Goal: Understand process/instructions: Learn about a topic

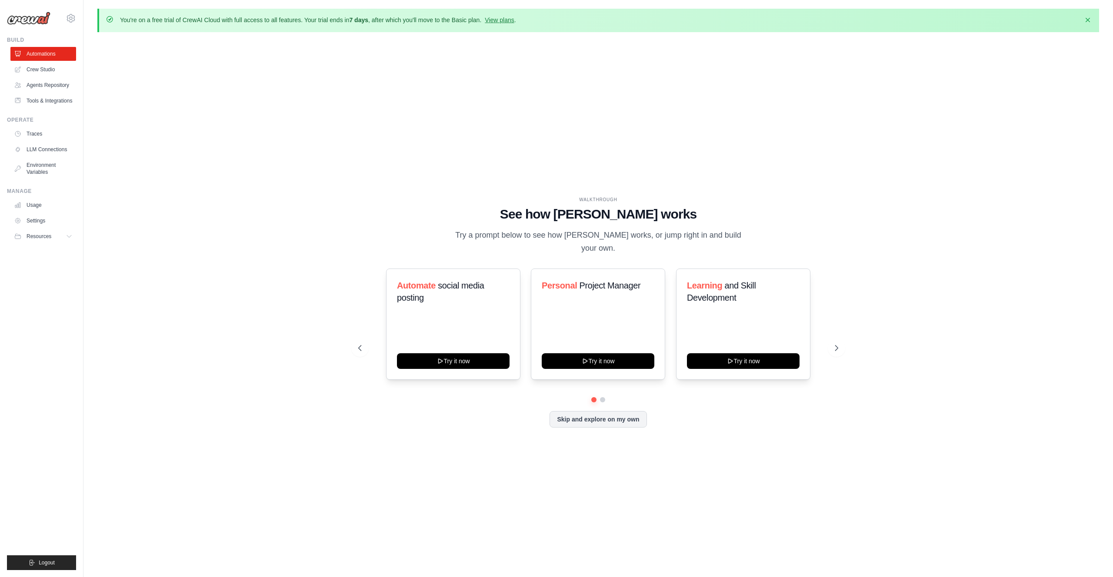
scroll to position [30, 0]
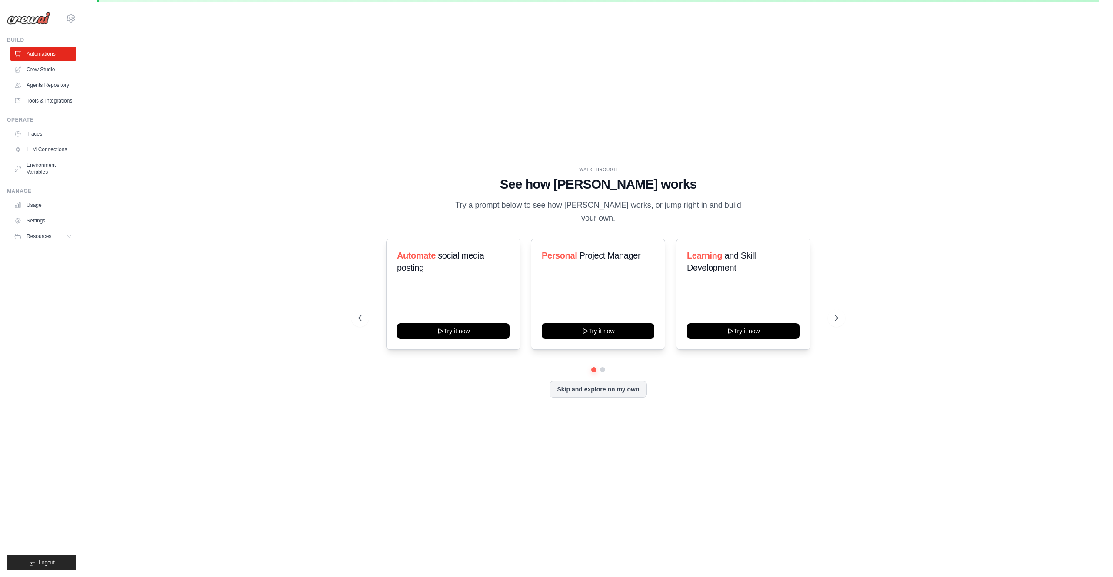
click at [319, 124] on div "WALKTHROUGH See how [PERSON_NAME] works Try a prompt below to see how [PERSON_N…" at bounding box center [598, 289] width 1002 height 560
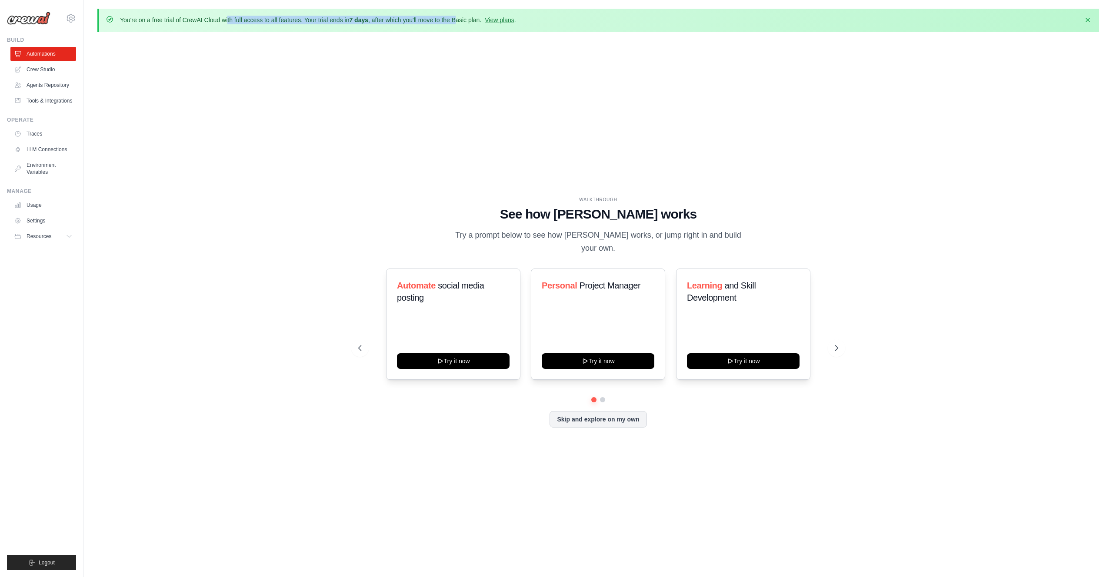
drag, startPoint x: 198, startPoint y: 20, endPoint x: 457, endPoint y: 22, distance: 259.1
click at [457, 22] on p "You're on a free trial of CrewAI Cloud with full access to all features. Your t…" at bounding box center [318, 20] width 396 height 9
click at [340, 112] on div "WALKTHROUGH See how CrewAI works Try a prompt below to see how CrewAI works, or…" at bounding box center [598, 319] width 1002 height 560
click at [840, 344] on icon at bounding box center [837, 348] width 9 height 9
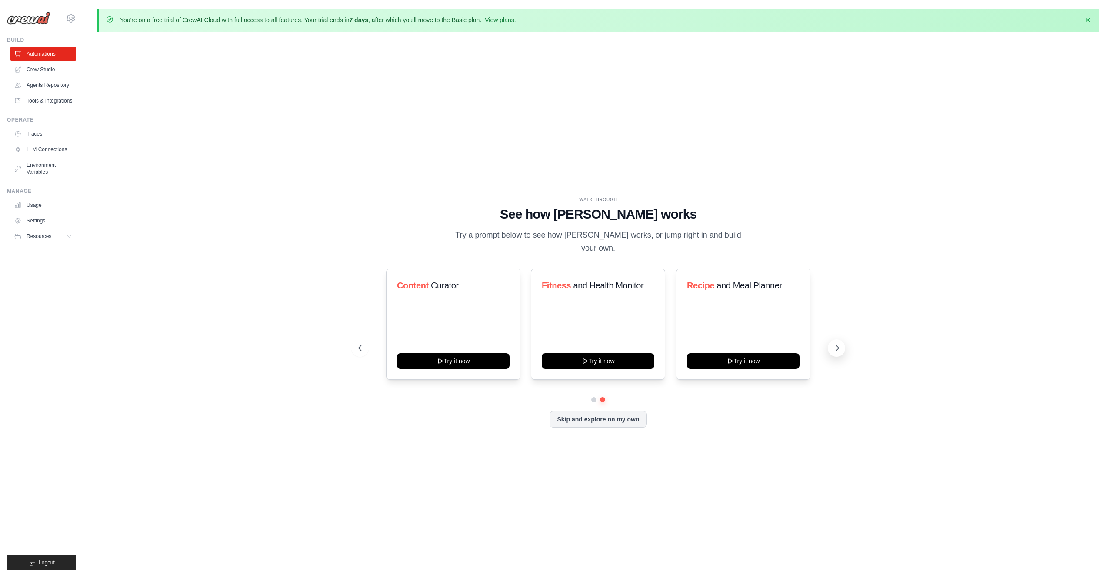
click at [837, 344] on icon at bounding box center [837, 348] width 9 height 9
click at [428, 281] on span "Content" at bounding box center [413, 286] width 32 height 10
click at [364, 350] on div "Content Curator Try it now Fitness and Health Monitor Try it now Recipe and Mea…" at bounding box center [598, 324] width 480 height 111
click at [357, 351] on div "WALKTHROUGH See how CrewAI works Try a prompt below to see how CrewAI works, or…" at bounding box center [598, 319] width 501 height 245
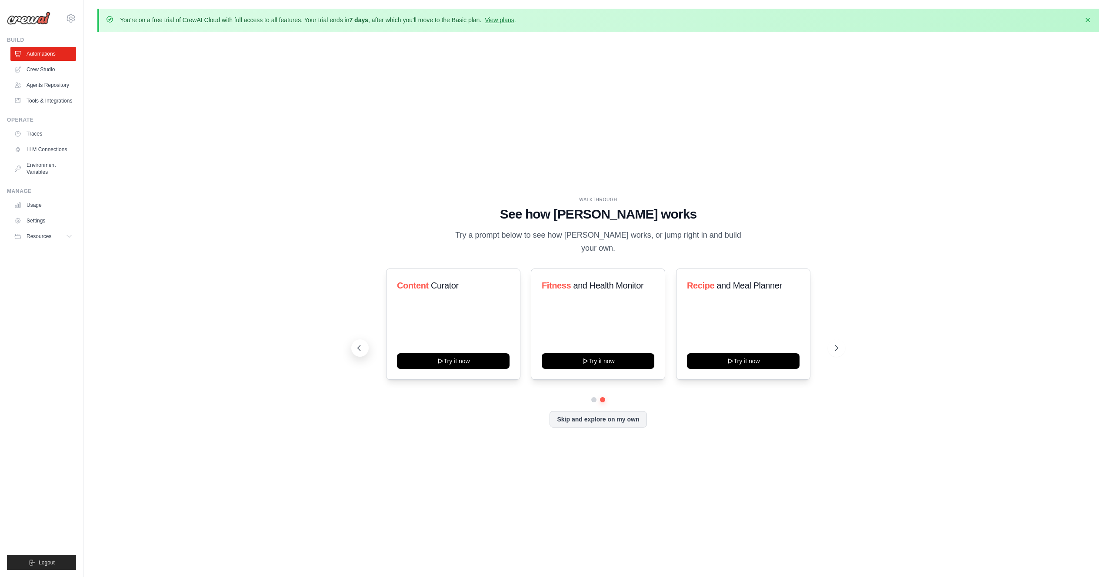
click at [363, 349] on button at bounding box center [359, 348] width 17 height 17
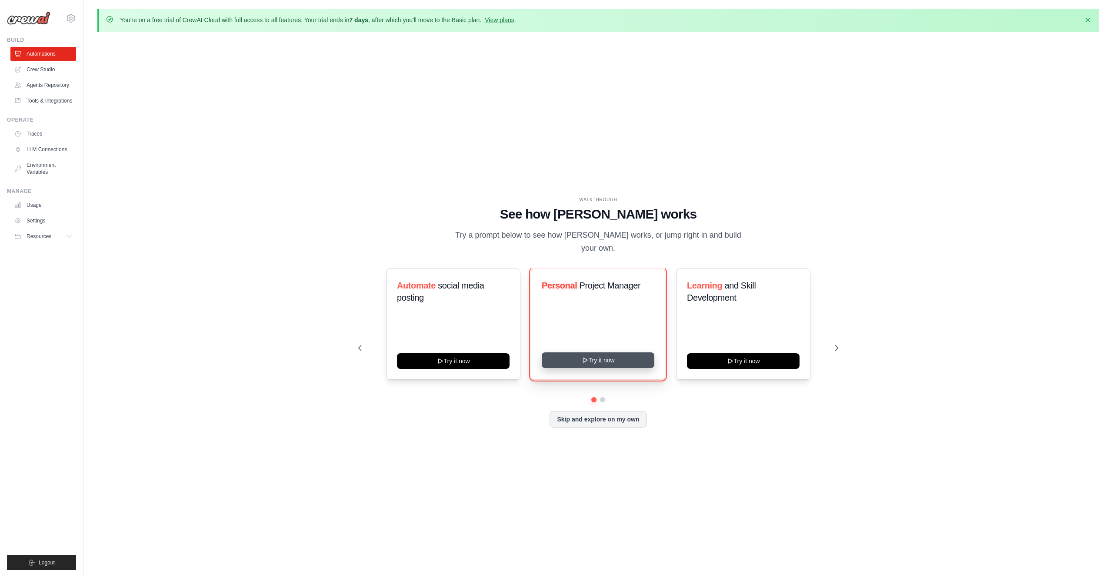
click at [604, 355] on button "Try it now" at bounding box center [598, 361] width 113 height 16
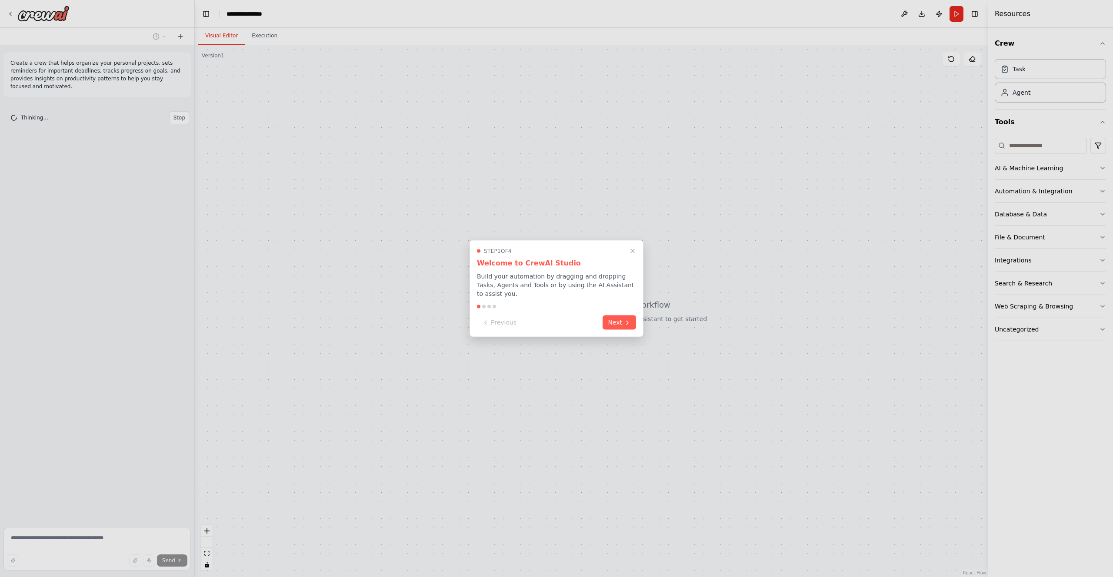
click at [624, 323] on icon at bounding box center [627, 322] width 7 height 7
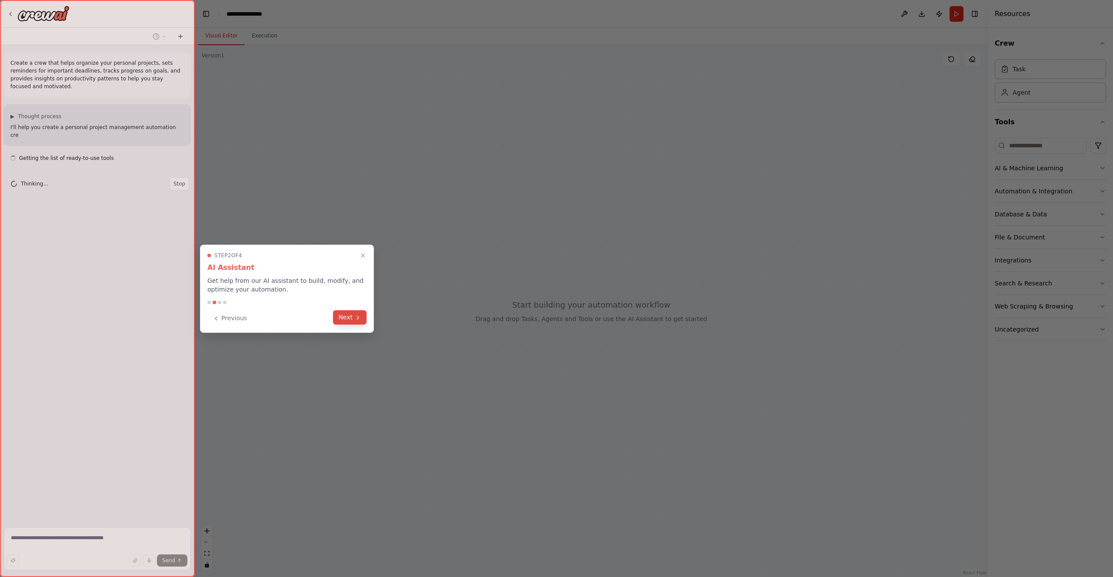
click at [360, 316] on icon at bounding box center [357, 317] width 7 height 7
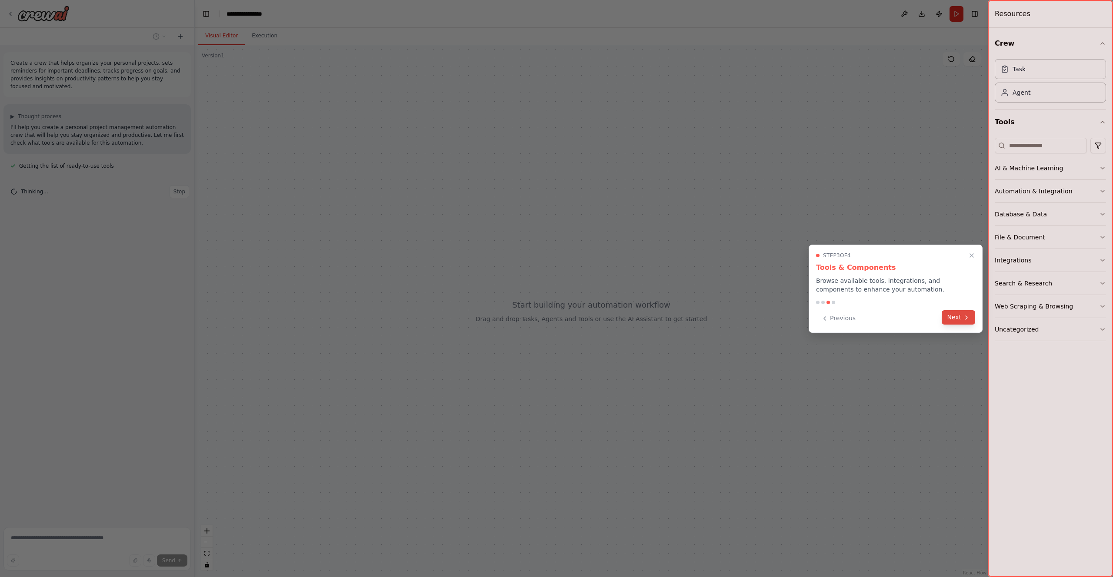
click at [954, 317] on button "Next" at bounding box center [958, 317] width 33 height 14
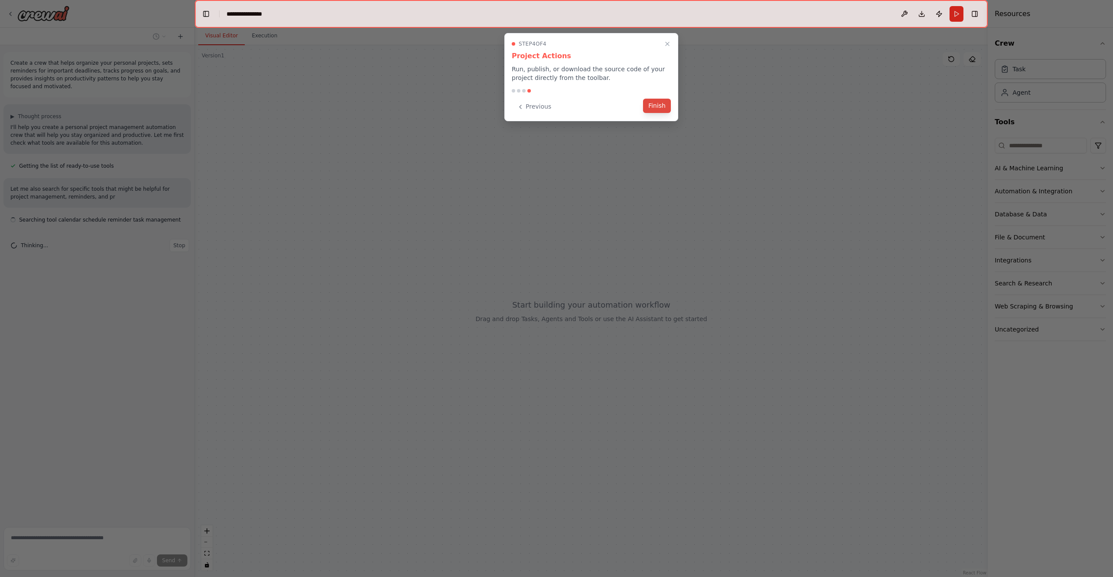
click at [654, 103] on button "Finish" at bounding box center [657, 106] width 28 height 14
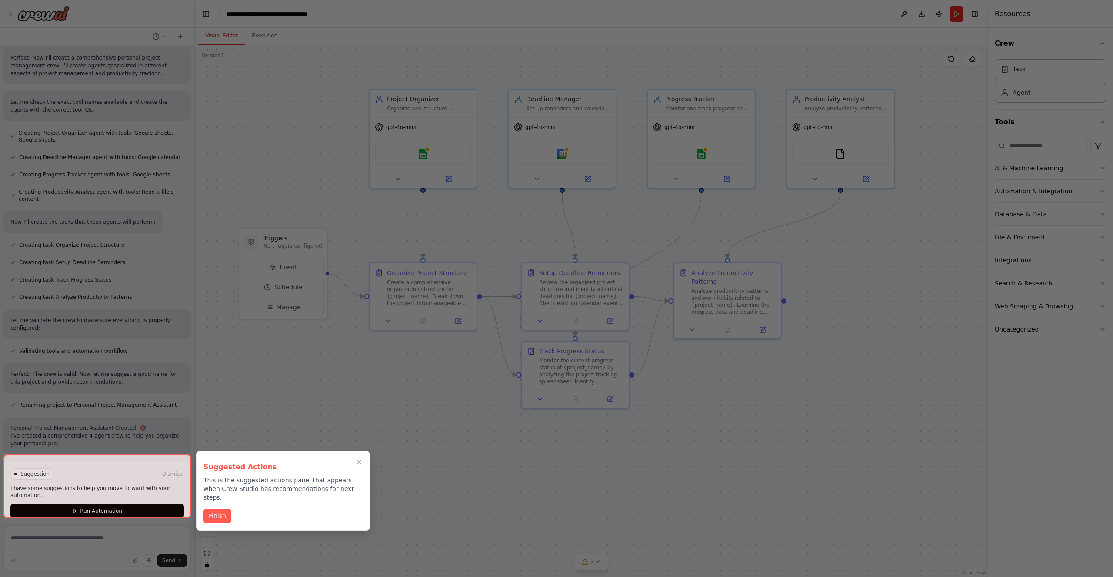
click at [424, 374] on div at bounding box center [556, 288] width 1113 height 577
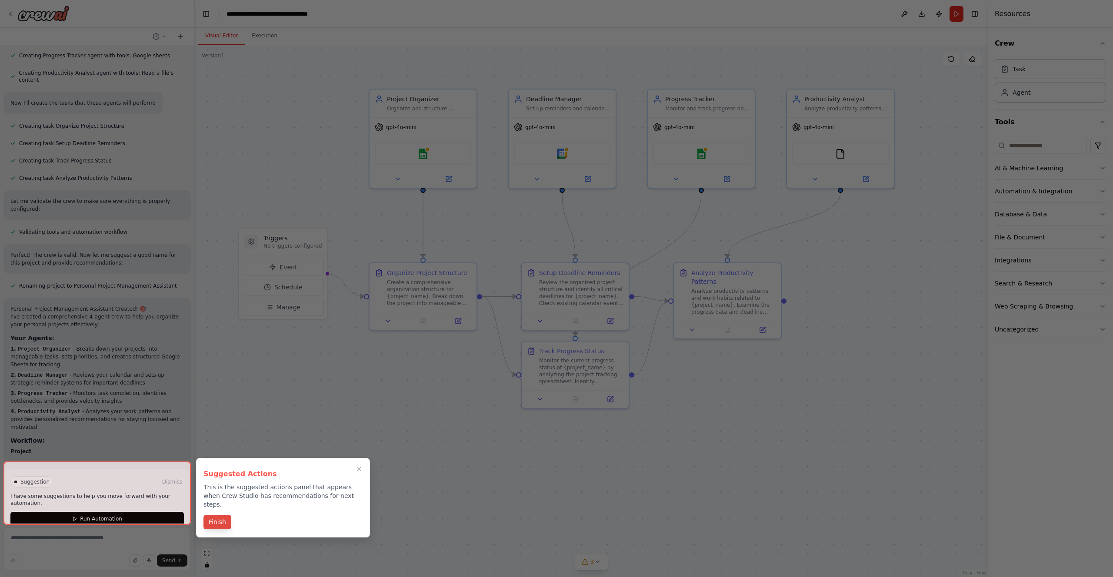
click at [217, 515] on button "Finish" at bounding box center [217, 522] width 28 height 14
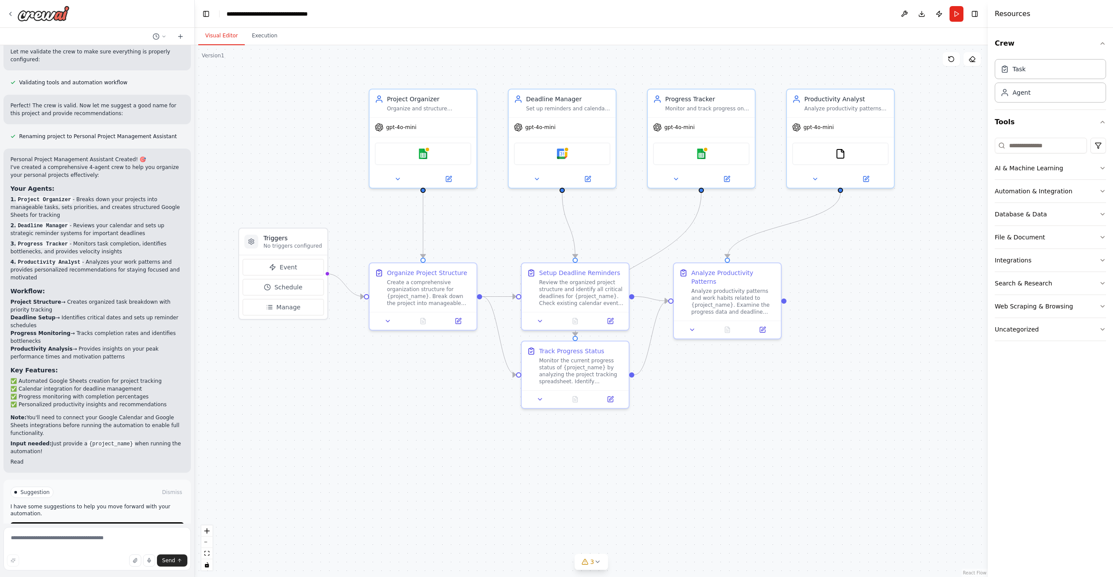
scroll to position [553, 0]
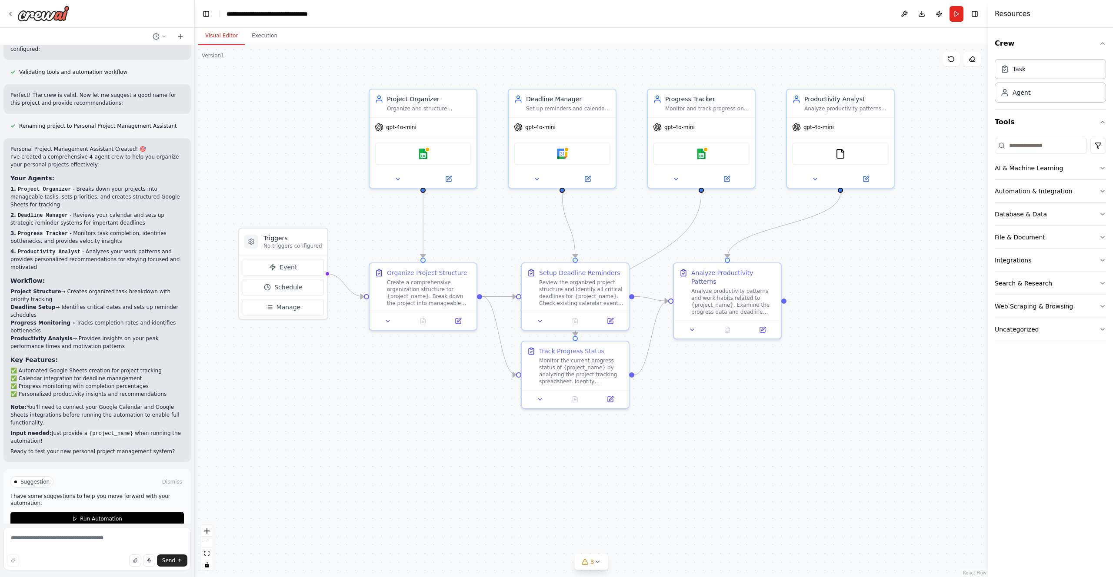
drag, startPoint x: 433, startPoint y: 455, endPoint x: 402, endPoint y: 422, distance: 45.2
click at [432, 454] on div ".deletable-edge-delete-btn { width: 20px; height: 20px; border: 0px solid #ffff…" at bounding box center [591, 311] width 793 height 532
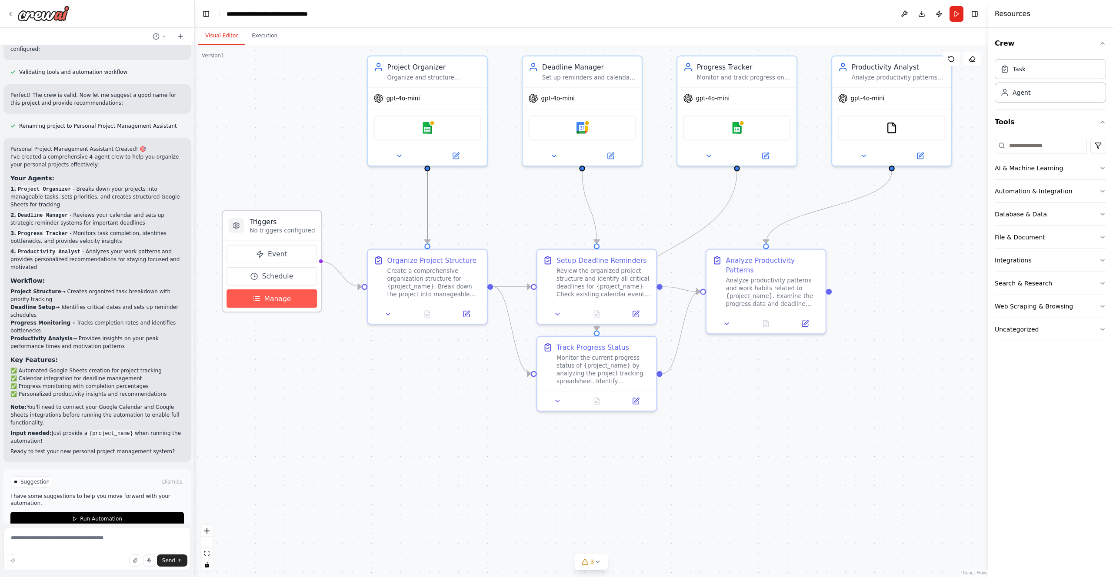
drag, startPoint x: 431, startPoint y: 180, endPoint x: 312, endPoint y: 297, distance: 167.6
click at [312, 299] on div ".deletable-edge-delete-btn { width: 20px; height: 20px; border: 0px solid #ffff…" at bounding box center [614, 303] width 882 height 592
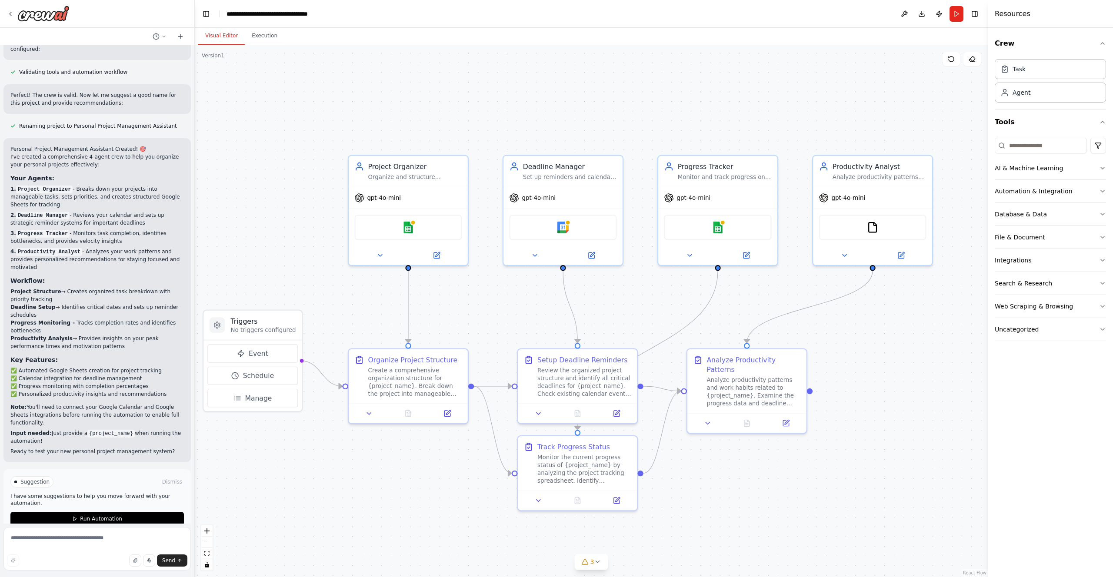
drag, startPoint x: 355, startPoint y: 199, endPoint x: 336, endPoint y: 299, distance: 101.4
click at [336, 299] on div ".deletable-edge-delete-btn { width: 20px; height: 20px; border: 0px solid #ffff…" at bounding box center [591, 311] width 793 height 532
